Goal: Task Accomplishment & Management: Complete application form

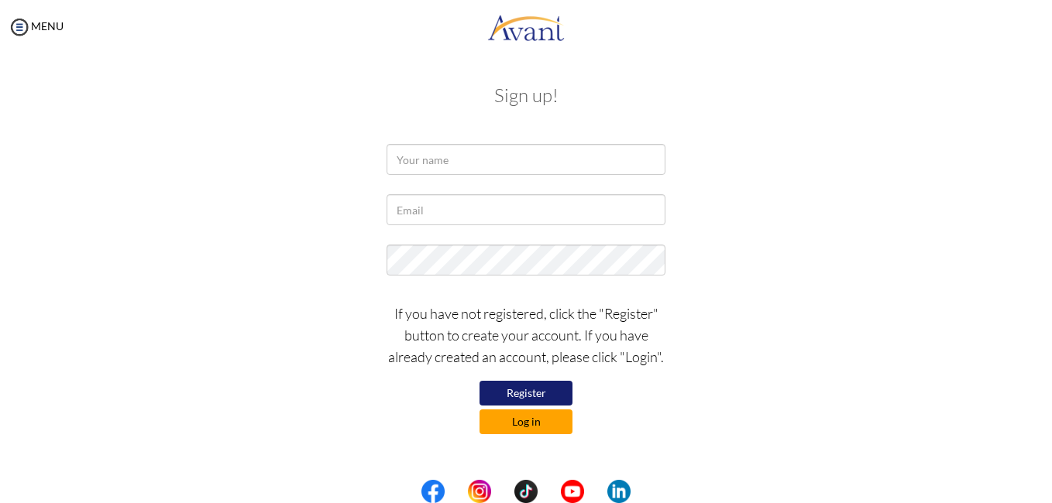
click at [531, 423] on button "Log in" at bounding box center [525, 422] width 93 height 25
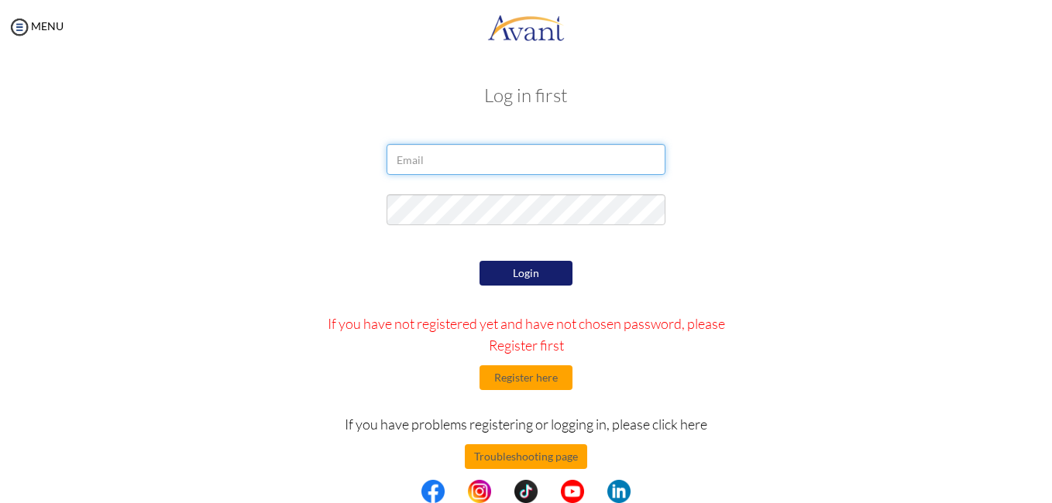
click at [481, 164] on input "email" at bounding box center [525, 159] width 279 height 31
type input "[EMAIL_ADDRESS][DOMAIN_NAME]"
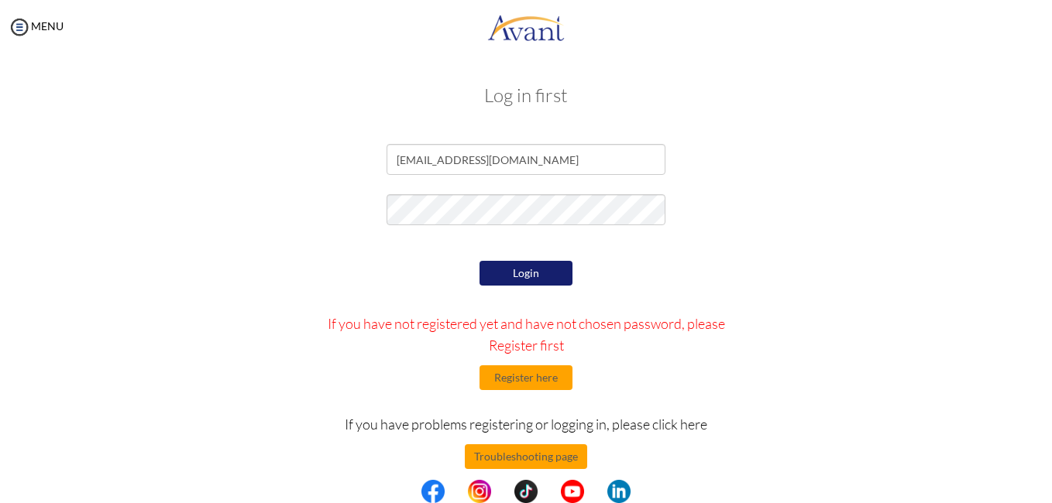
click at [546, 269] on button "Login" at bounding box center [525, 273] width 93 height 25
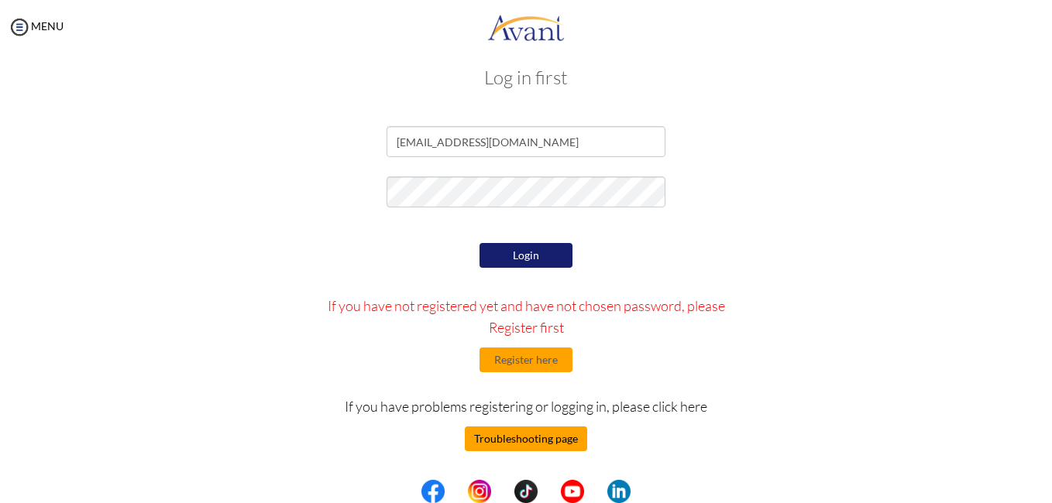
scroll to position [18, 0]
click at [523, 436] on button "Troubleshooting page" at bounding box center [526, 439] width 122 height 25
click at [527, 441] on button "Troubleshooting page" at bounding box center [526, 439] width 122 height 25
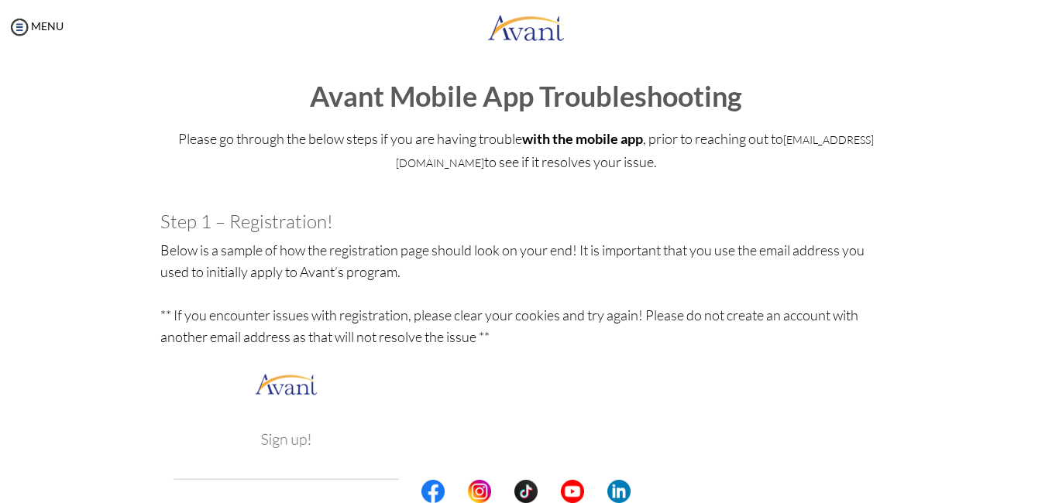
scroll to position [0, 0]
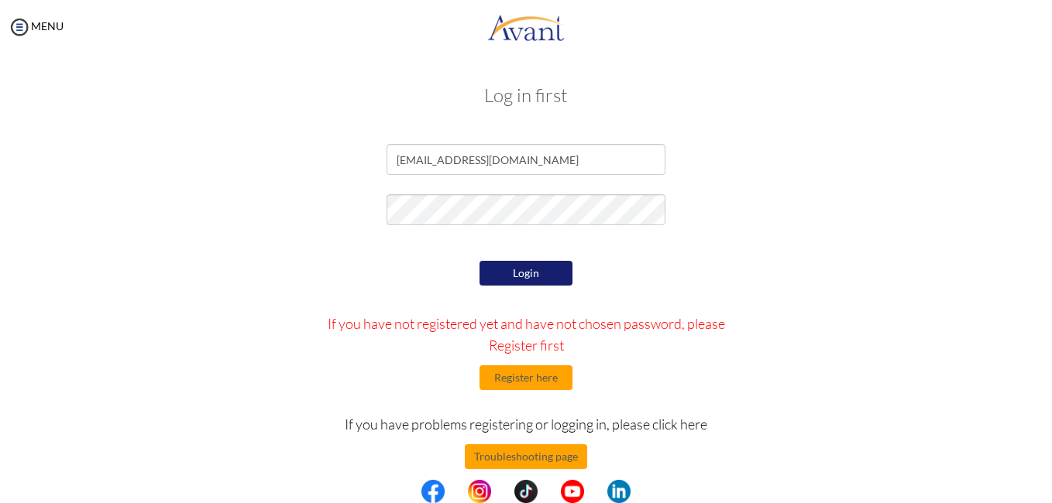
click at [517, 265] on button "Login" at bounding box center [525, 273] width 93 height 25
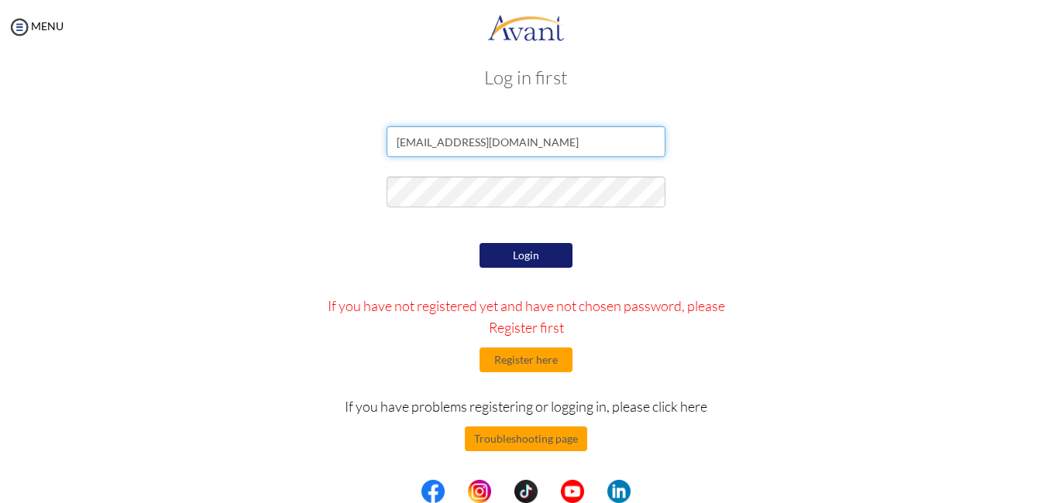
scroll to position [18, 0]
click at [550, 138] on input "[EMAIL_ADDRESS][DOMAIN_NAME]" at bounding box center [525, 141] width 279 height 31
type input "o"
type input "[EMAIL_ADDRESS][DOMAIN_NAME]"
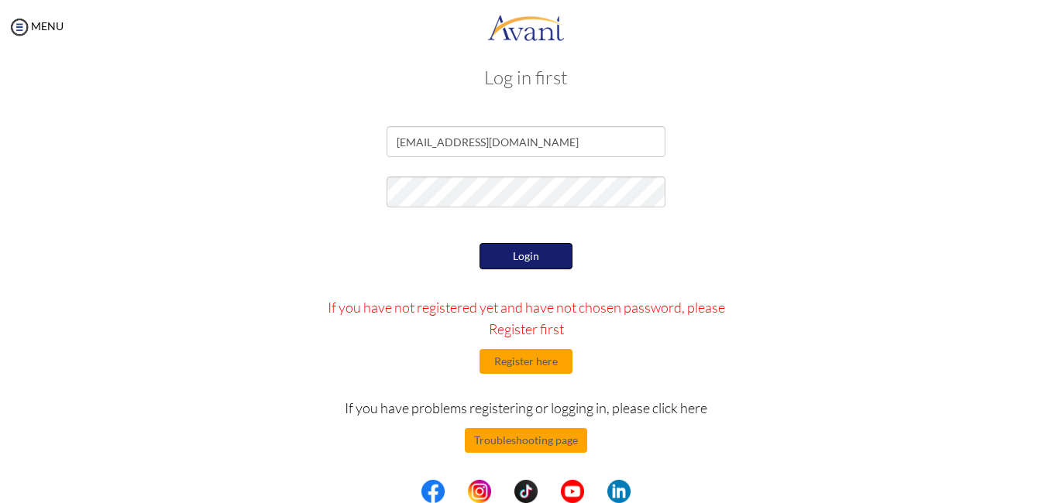
click at [507, 257] on button "Login" at bounding box center [525, 256] width 93 height 26
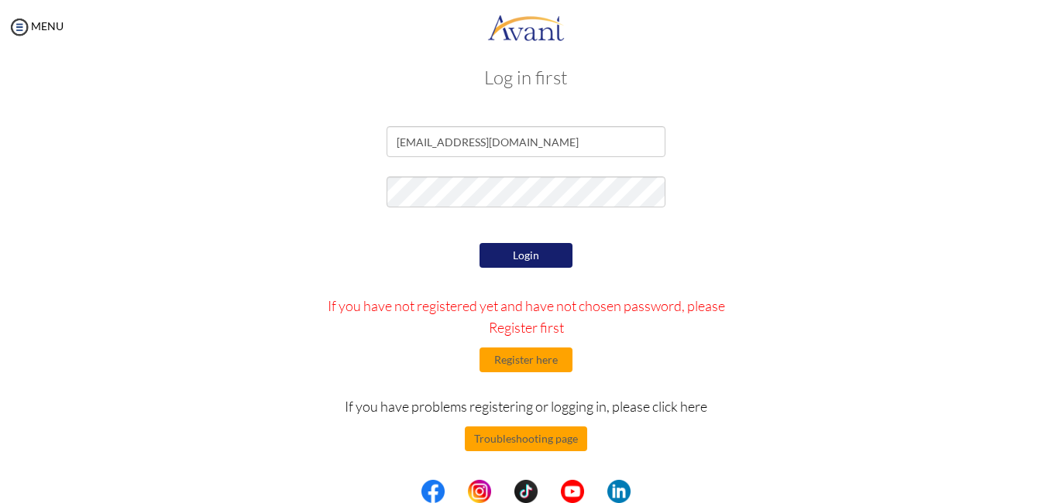
click at [509, 258] on button "Login" at bounding box center [525, 255] width 93 height 25
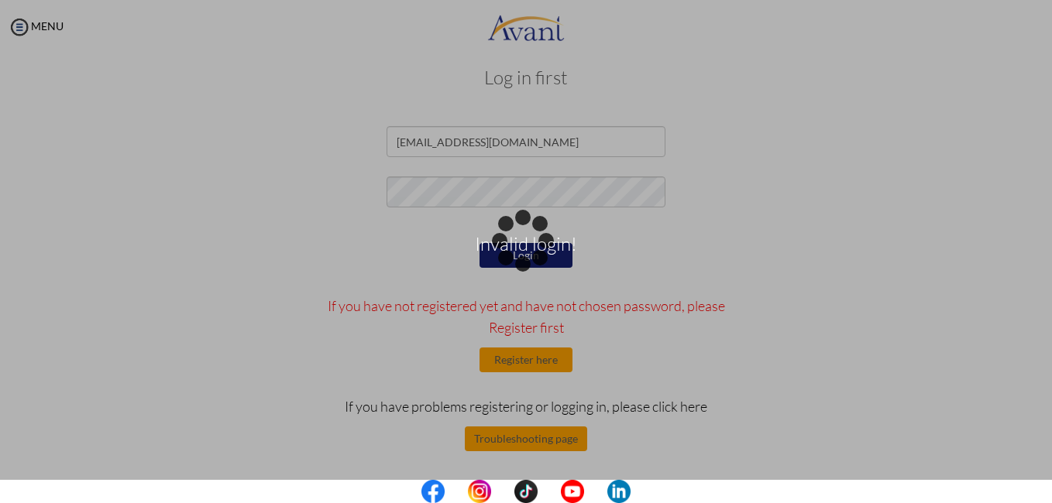
click at [537, 241] on div "Invalid login!" at bounding box center [526, 252] width 22 height 22
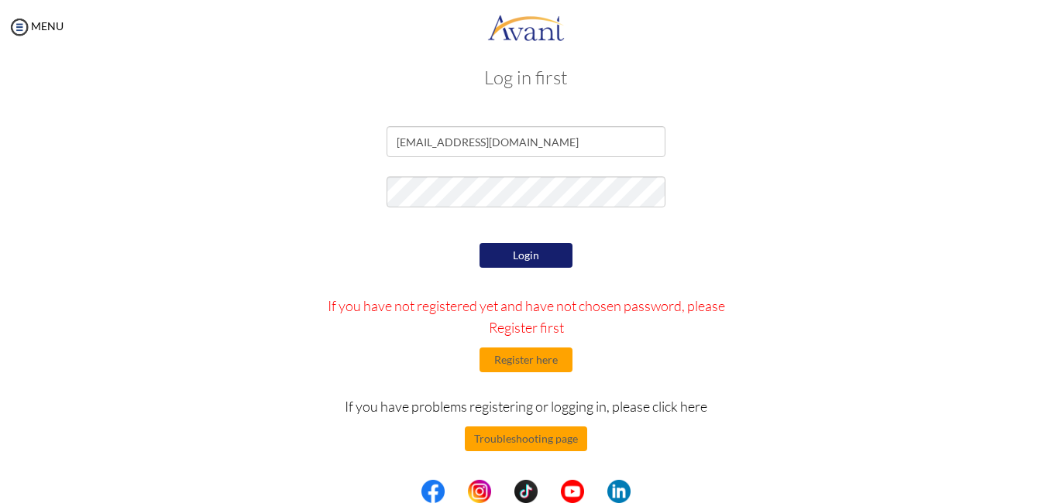
click at [546, 257] on button "Login" at bounding box center [525, 255] width 93 height 25
click at [520, 251] on button "Login" at bounding box center [525, 255] width 93 height 25
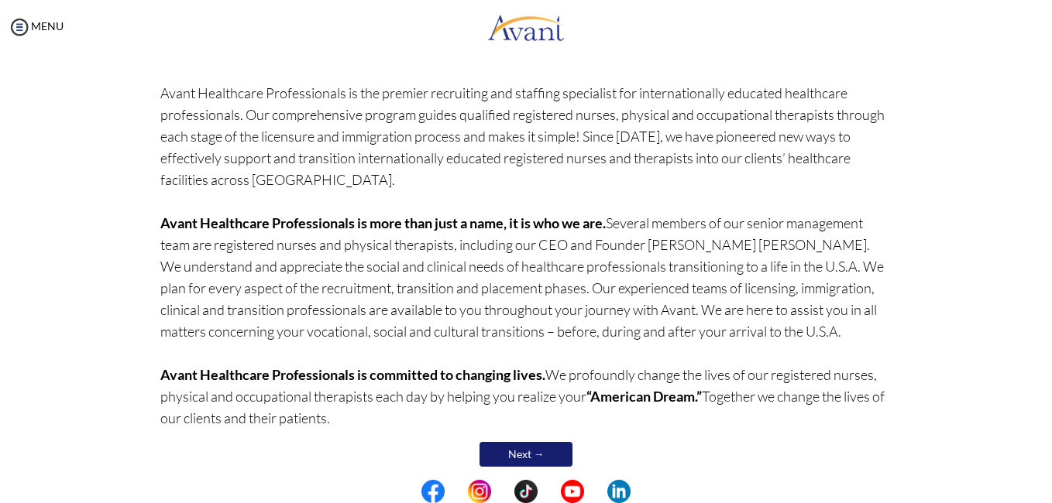
scroll to position [122, 0]
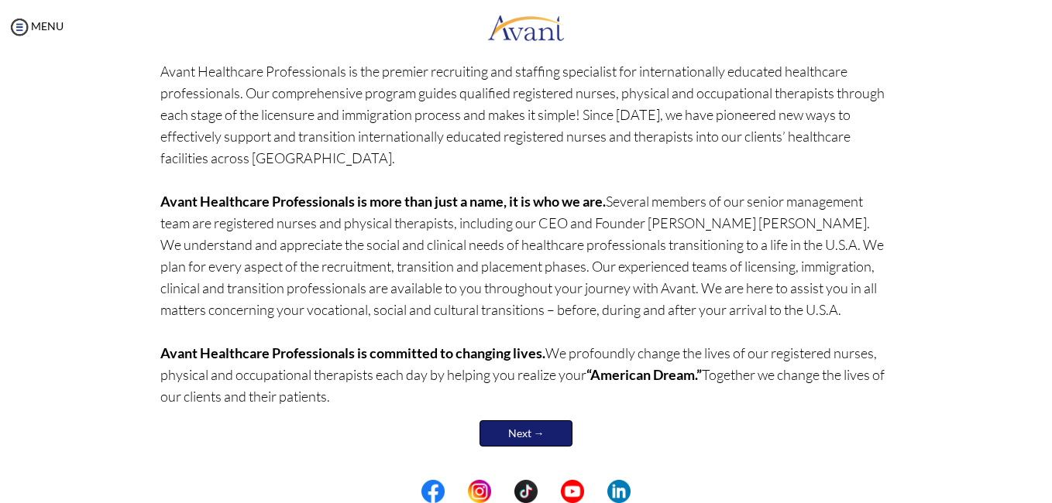
click at [516, 427] on link "Next →" at bounding box center [525, 433] width 93 height 26
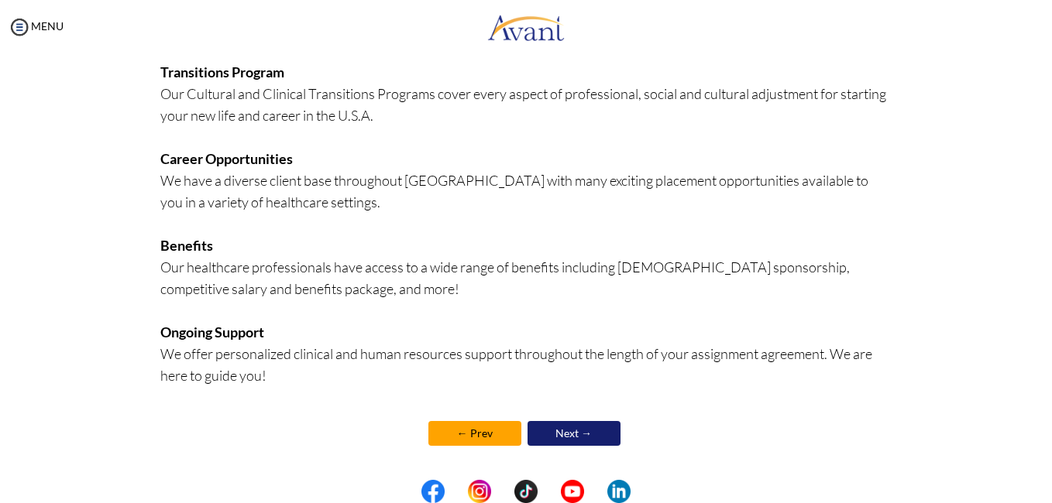
scroll to position [367, 0]
click at [566, 430] on link "Next →" at bounding box center [573, 432] width 93 height 25
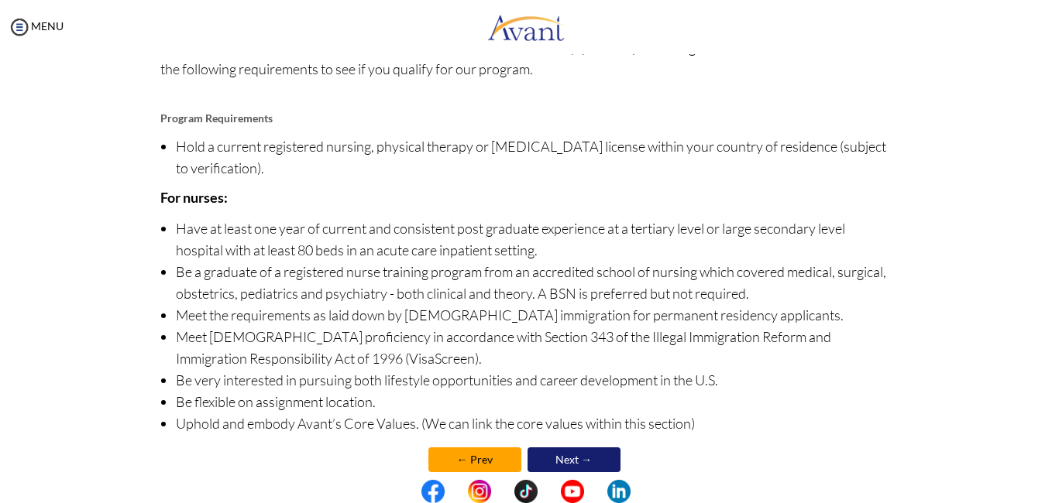
scroll to position [170, 0]
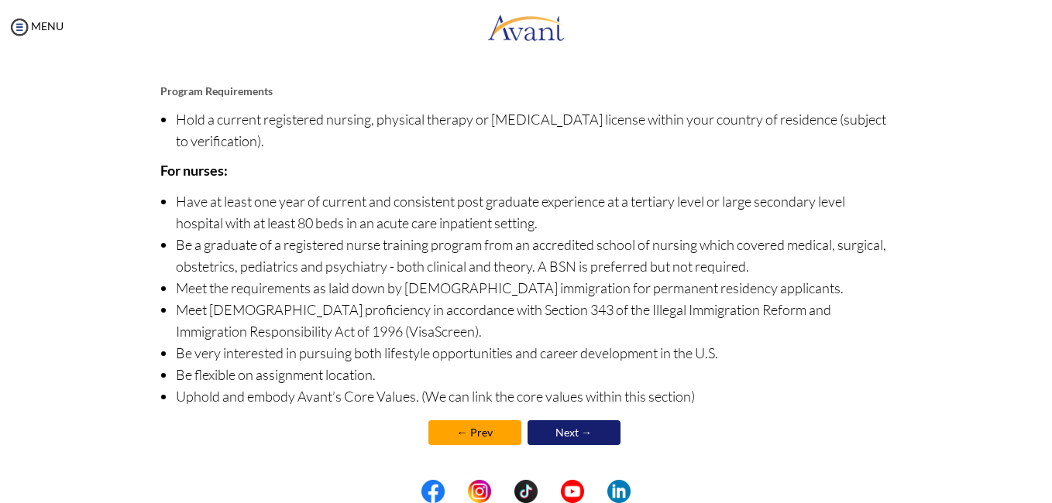
click at [470, 432] on link "← Prev" at bounding box center [474, 432] width 93 height 25
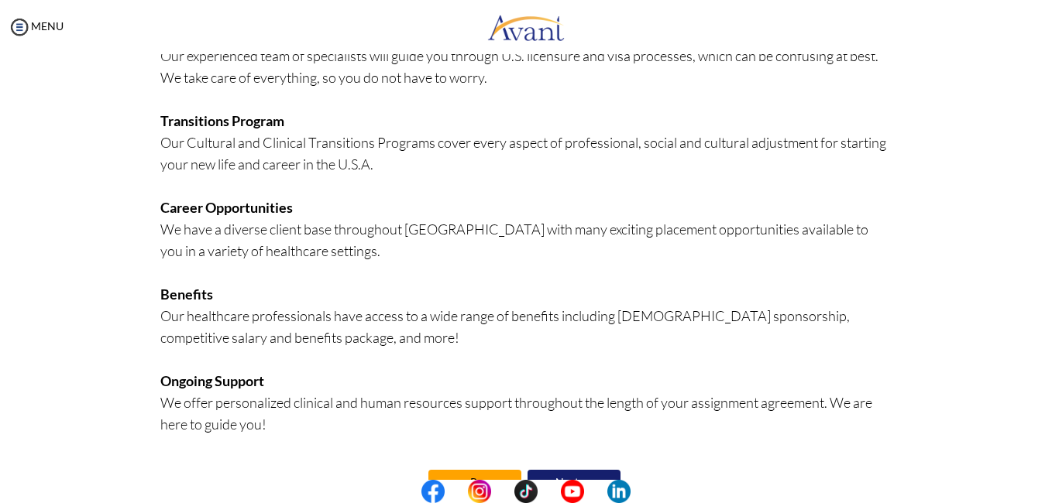
scroll to position [367, 0]
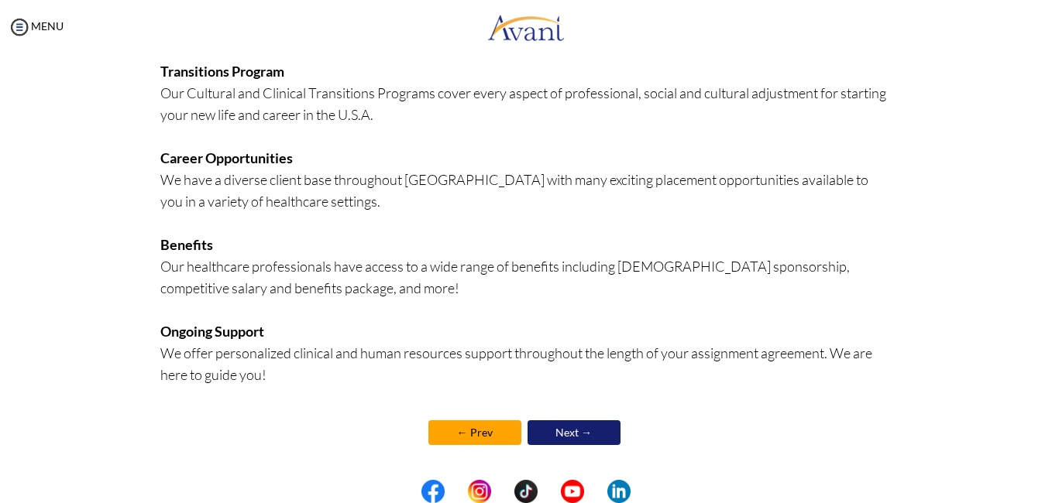
click at [560, 424] on link "Next →" at bounding box center [573, 432] width 93 height 25
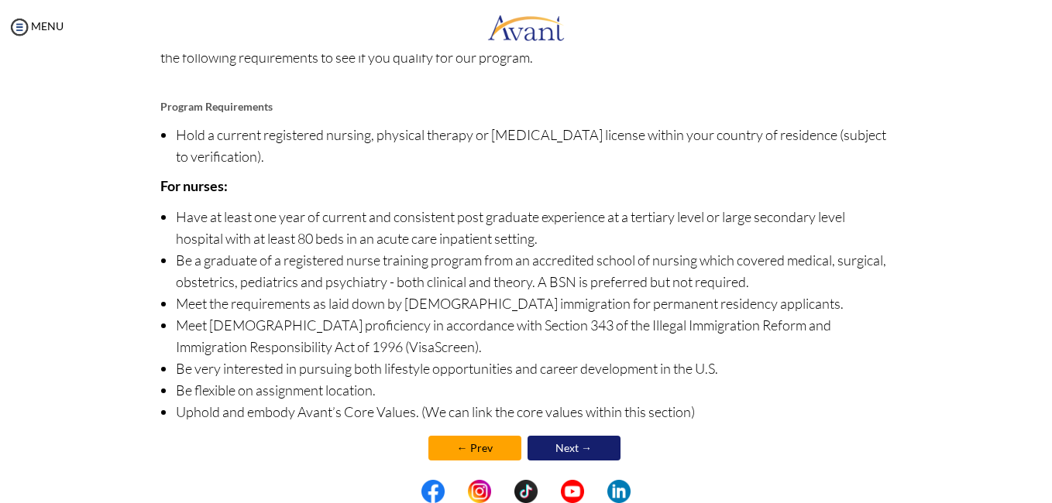
scroll to position [170, 0]
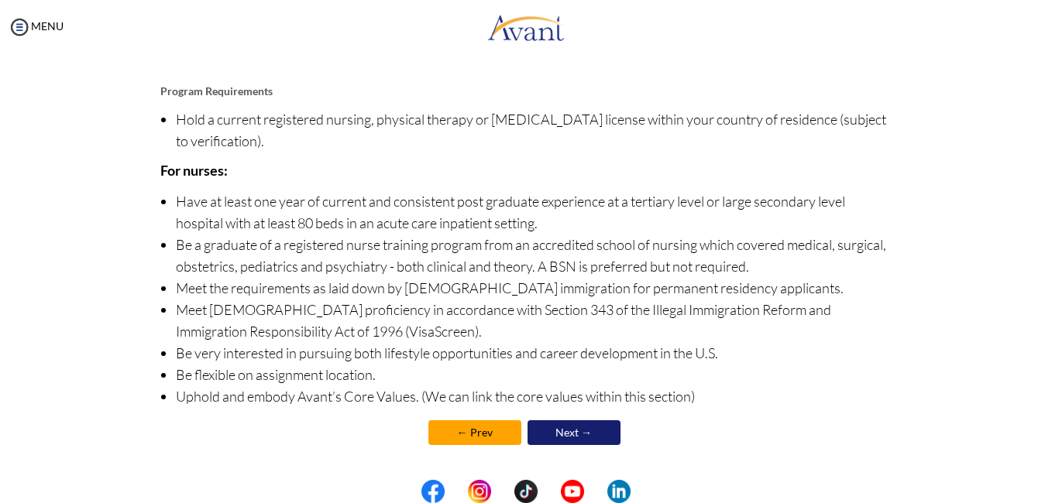
click at [584, 435] on link "Next →" at bounding box center [573, 432] width 93 height 25
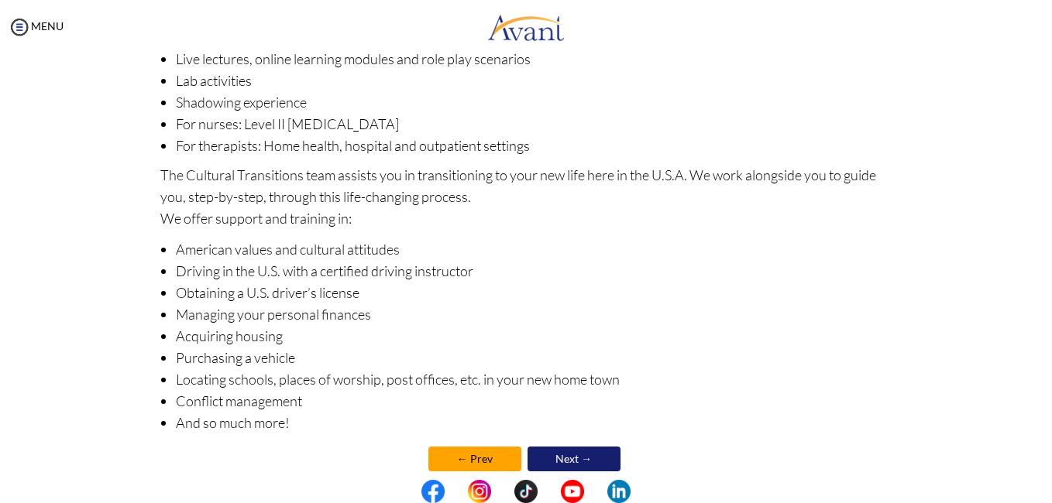
scroll to position [232, 0]
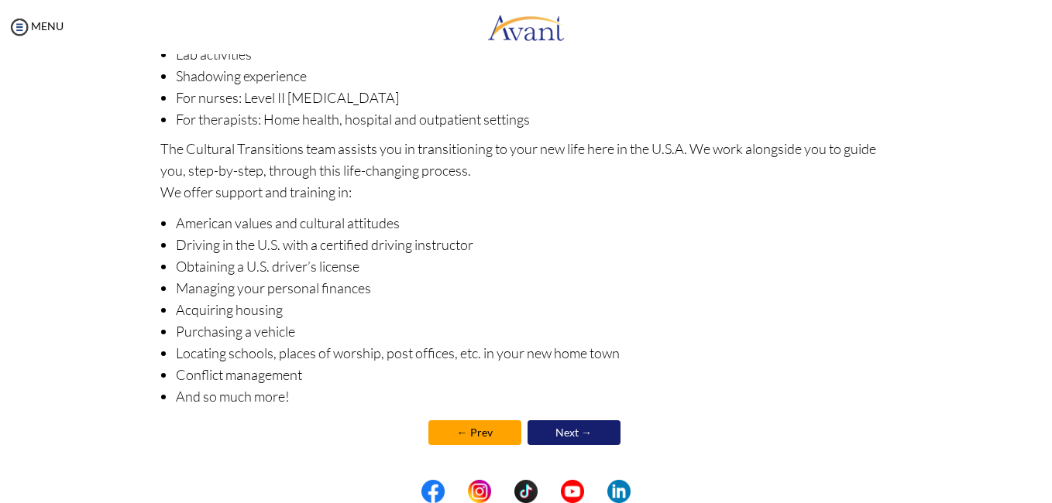
click at [585, 434] on link "Next →" at bounding box center [573, 432] width 93 height 25
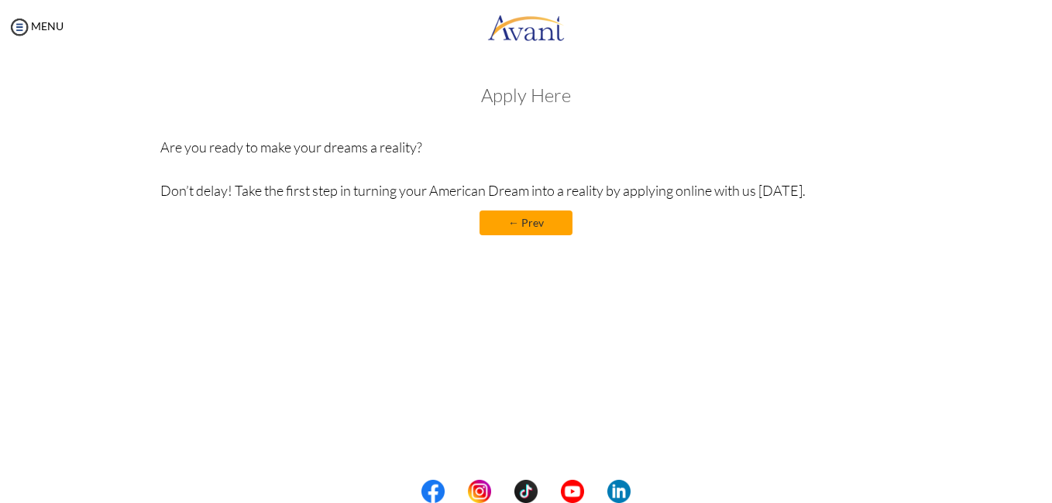
click at [512, 221] on link "← Prev" at bounding box center [525, 223] width 93 height 25
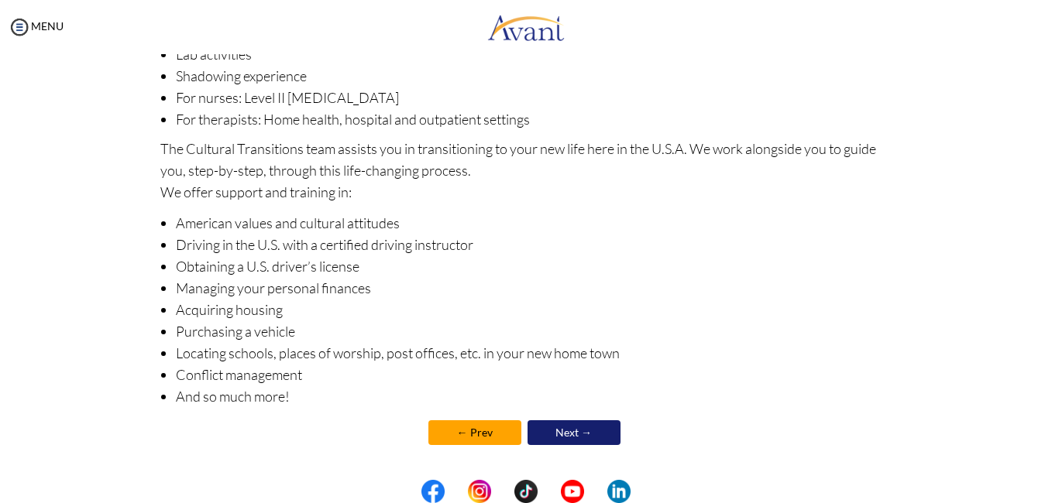
click at [547, 422] on link "Next →" at bounding box center [573, 432] width 93 height 25
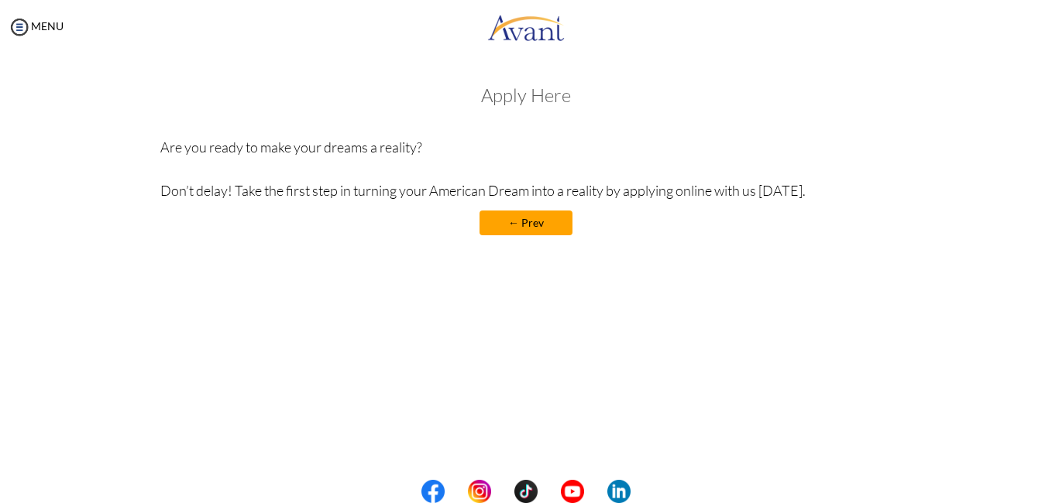
click at [513, 194] on p "Are you ready to make your dreams a reality? Don’t delay! Take the first step i…" at bounding box center [526, 168] width 732 height 65
drag, startPoint x: 513, startPoint y: 194, endPoint x: 483, endPoint y: 117, distance: 83.1
click at [483, 117] on div "Apply Here Are you ready to make your dreams a reality? Don’t delay! Take the f…" at bounding box center [526, 168] width 732 height 166
click at [496, 102] on h3 "Apply Here" at bounding box center [526, 95] width 732 height 20
click at [517, 97] on h3 "Apply Here" at bounding box center [526, 95] width 732 height 20
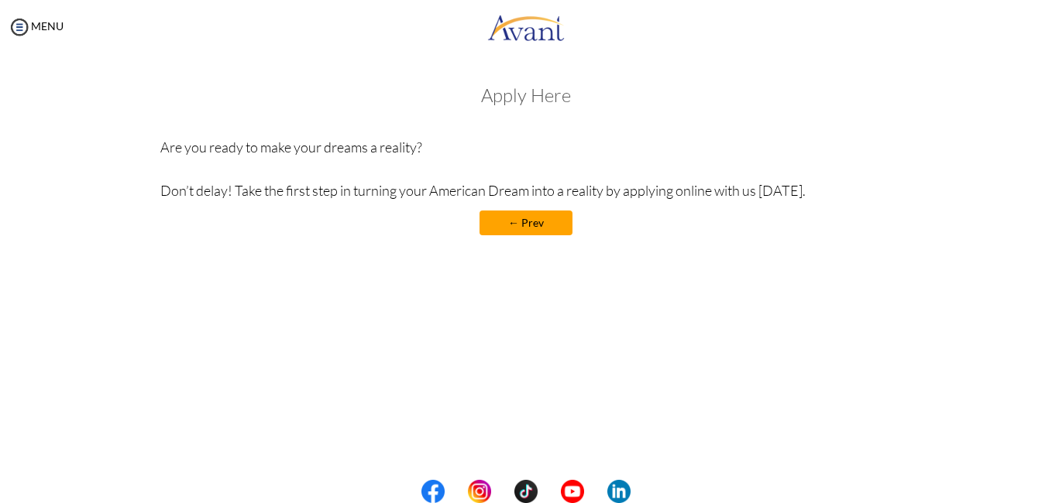
drag, startPoint x: 489, startPoint y: 98, endPoint x: 466, endPoint y: 99, distance: 22.5
click at [488, 98] on h3 "Apply Here" at bounding box center [526, 95] width 732 height 20
click at [23, 25] on img at bounding box center [19, 26] width 23 height 23
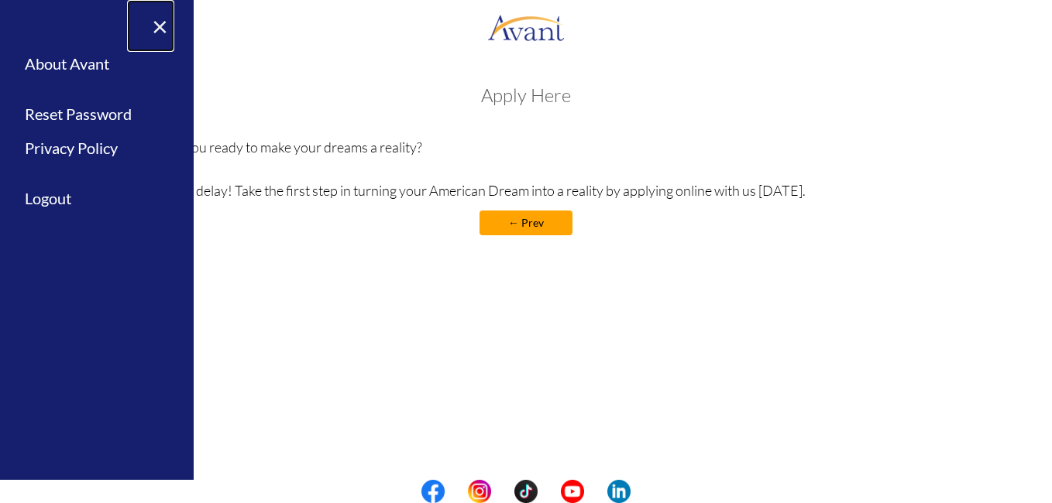
click at [157, 28] on link "×" at bounding box center [150, 26] width 47 height 52
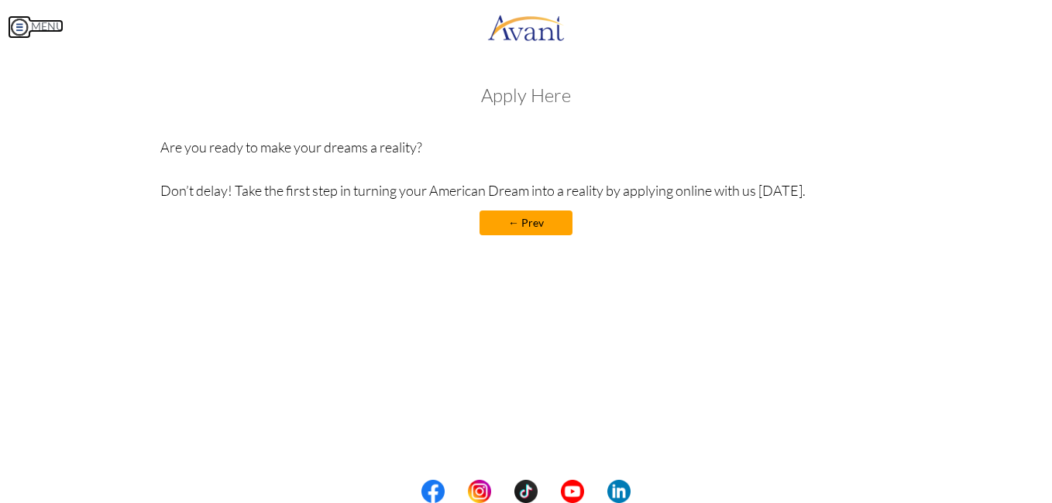
click at [21, 29] on img at bounding box center [19, 26] width 23 height 23
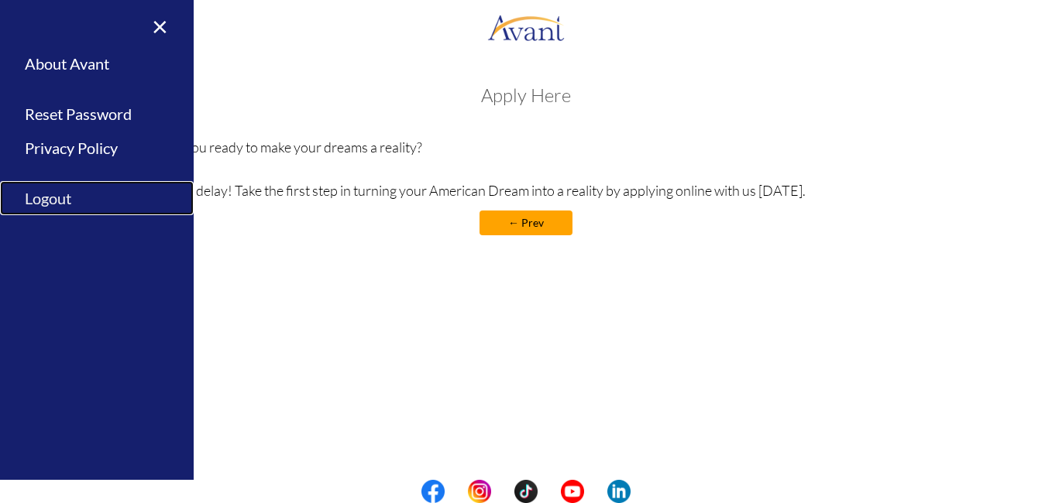
click at [52, 198] on link "Logout" at bounding box center [97, 198] width 194 height 35
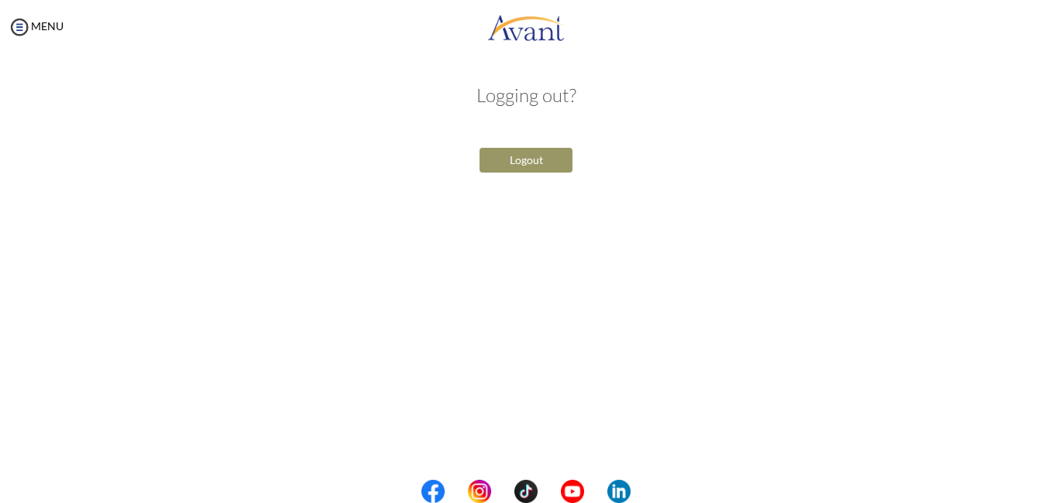
click at [521, 163] on button "Logout" at bounding box center [525, 160] width 93 height 25
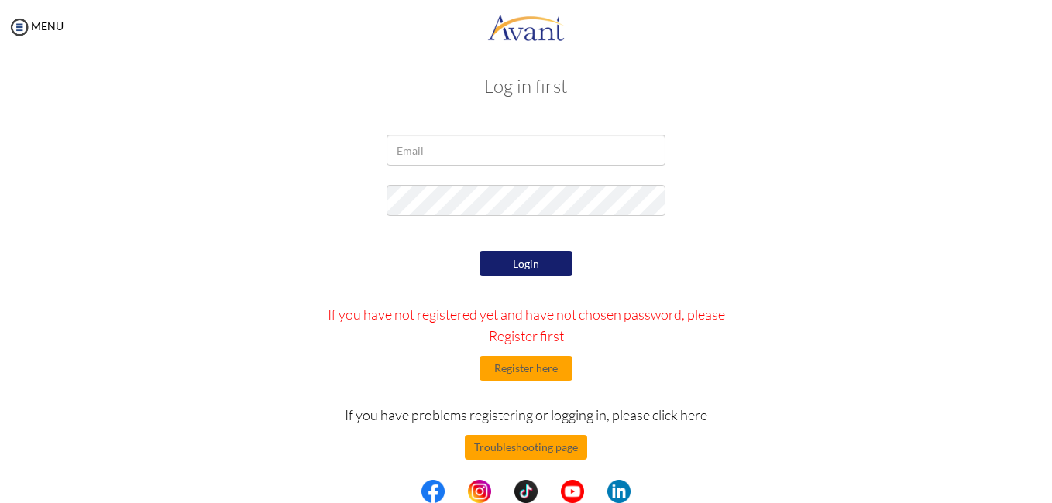
scroll to position [18, 0]
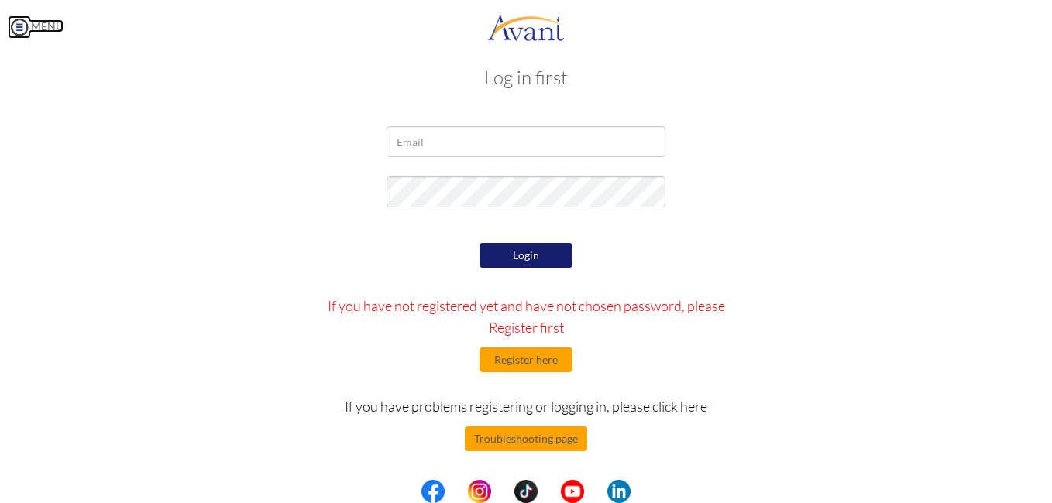
click at [25, 28] on img at bounding box center [19, 26] width 23 height 23
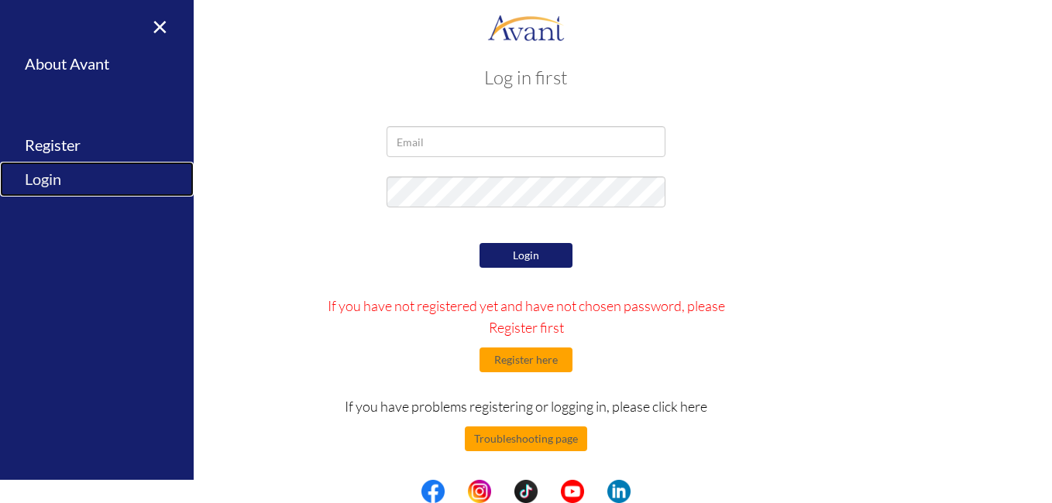
click at [51, 180] on link "Login" at bounding box center [97, 179] width 194 height 35
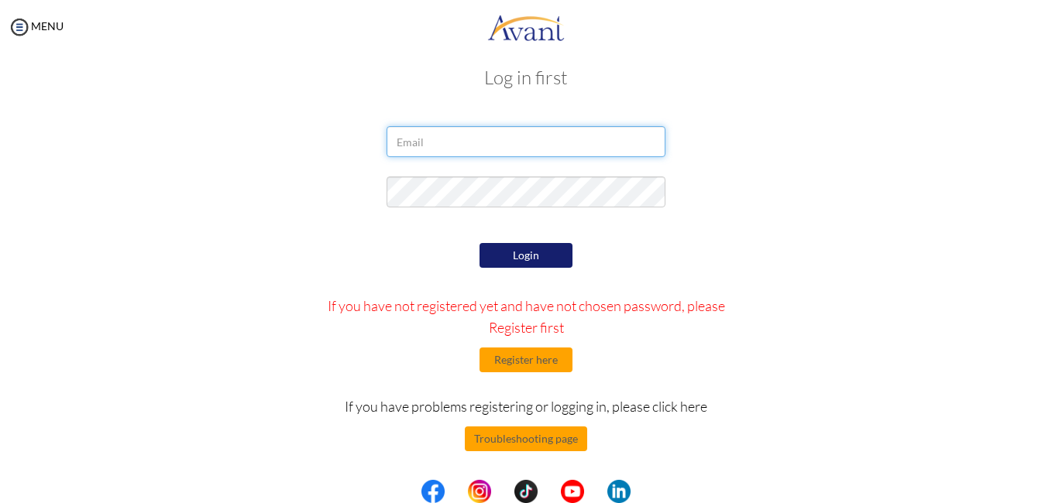
click at [409, 143] on input "email" at bounding box center [525, 141] width 279 height 31
type input "Okyeregabriel575@gmail.com"
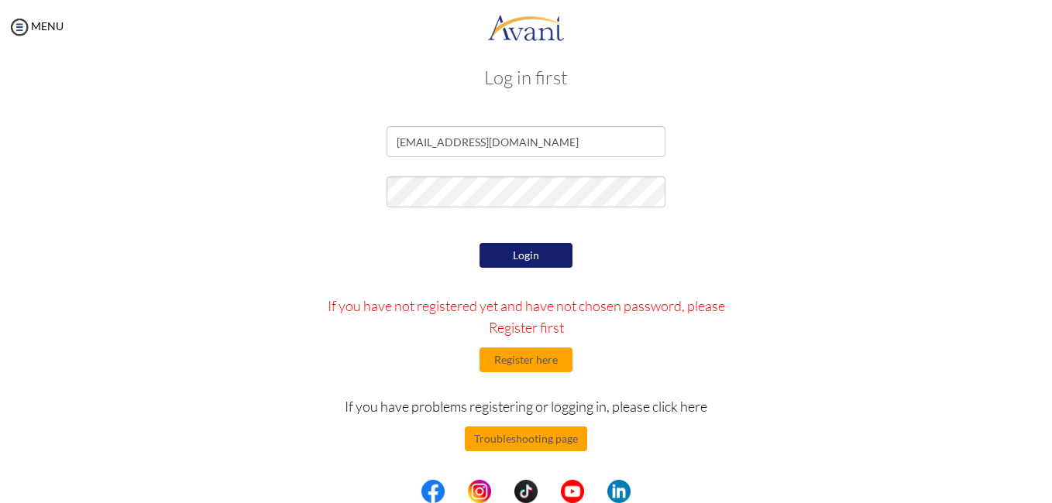
click at [544, 250] on button "Login" at bounding box center [525, 255] width 93 height 25
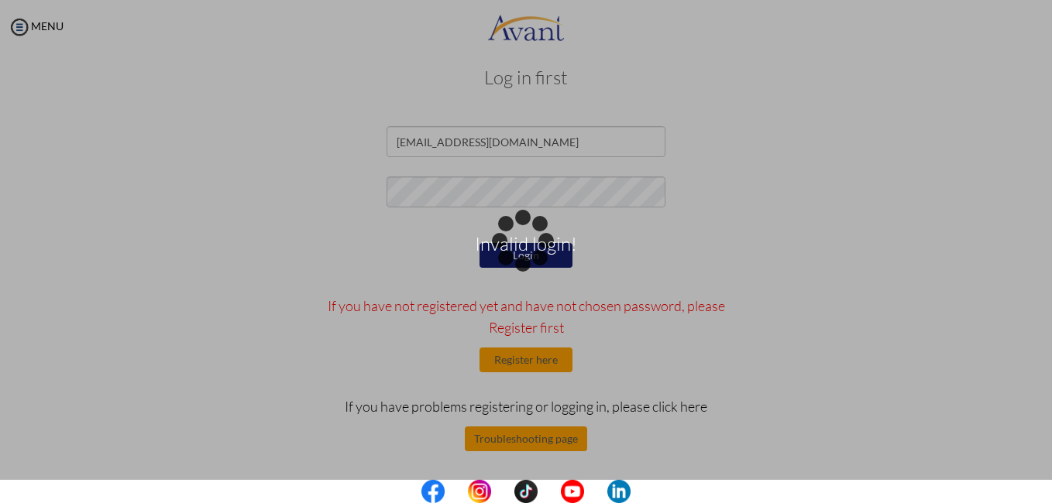
click at [613, 252] on p "Invalid login!" at bounding box center [526, 251] width 1052 height 37
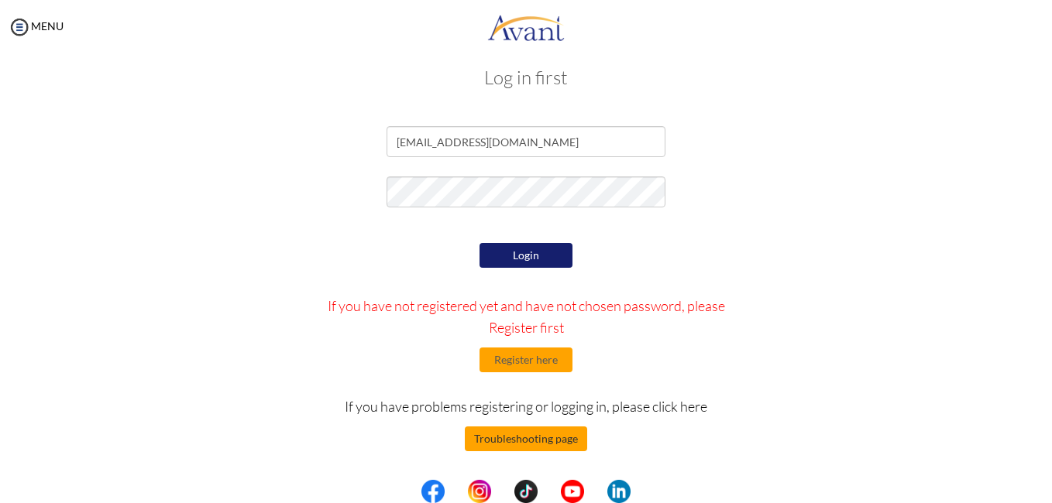
click at [518, 439] on button "Troubleshooting page" at bounding box center [526, 439] width 122 height 25
click at [534, 438] on button "Troubleshooting page" at bounding box center [526, 439] width 122 height 25
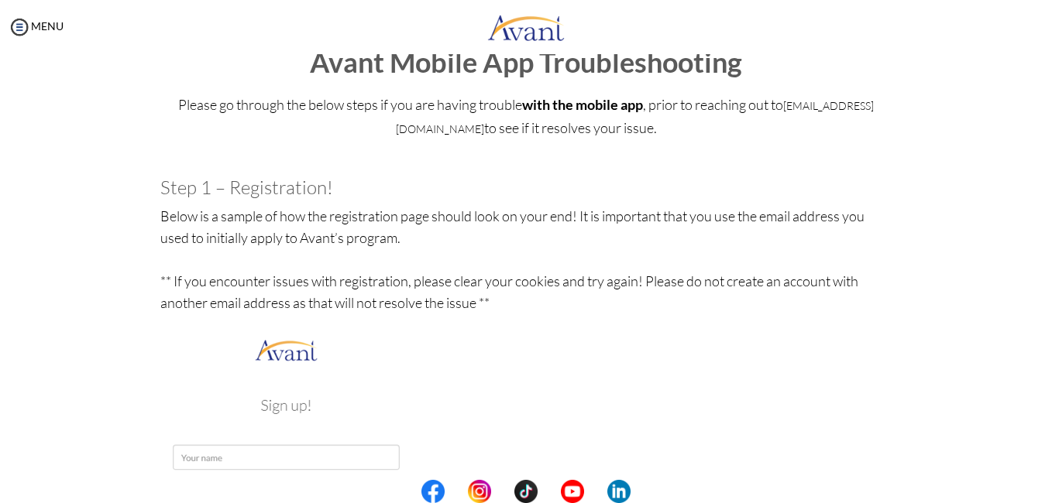
scroll to position [0, 0]
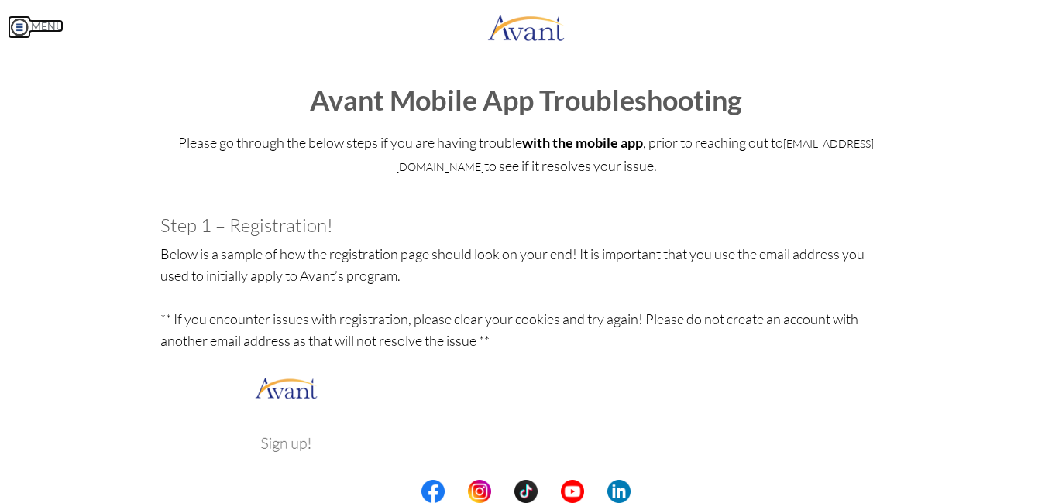
click at [15, 19] on img at bounding box center [19, 26] width 23 height 23
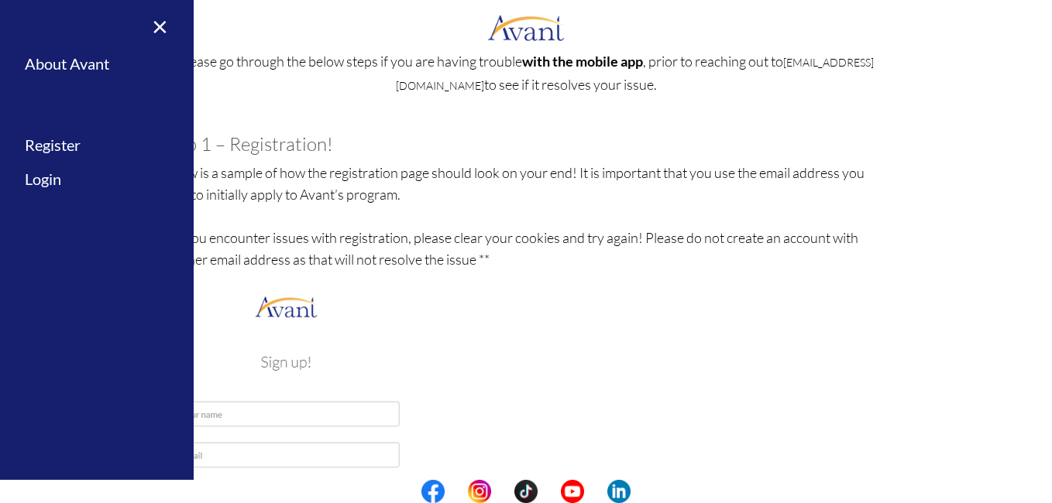
scroll to position [77, 0]
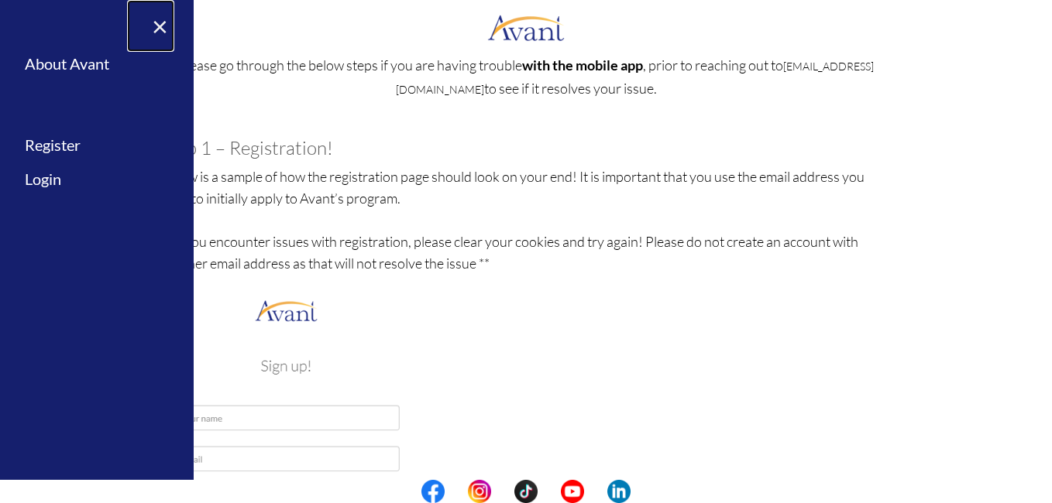
click at [160, 22] on link "×" at bounding box center [150, 26] width 47 height 52
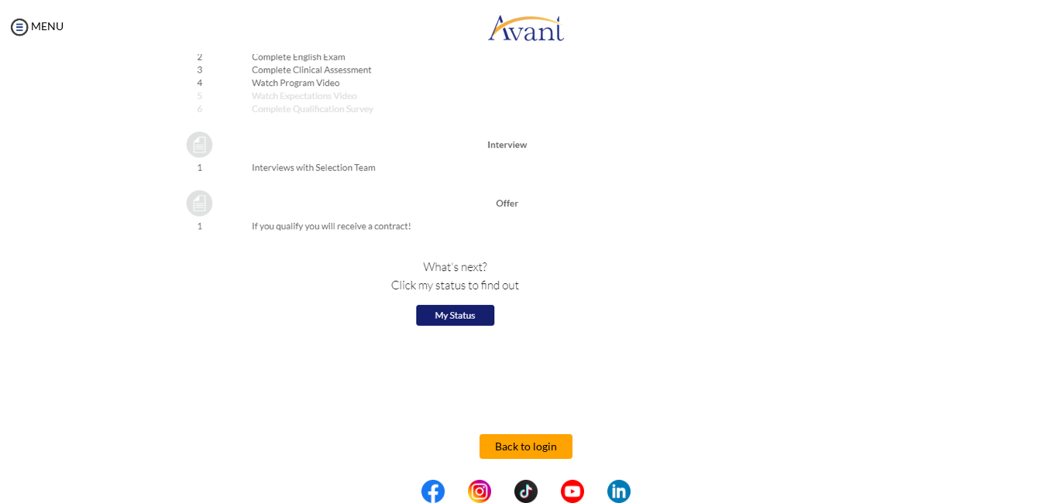
scroll to position [1748, 0]
click at [496, 442] on button "Back to login" at bounding box center [525, 444] width 93 height 25
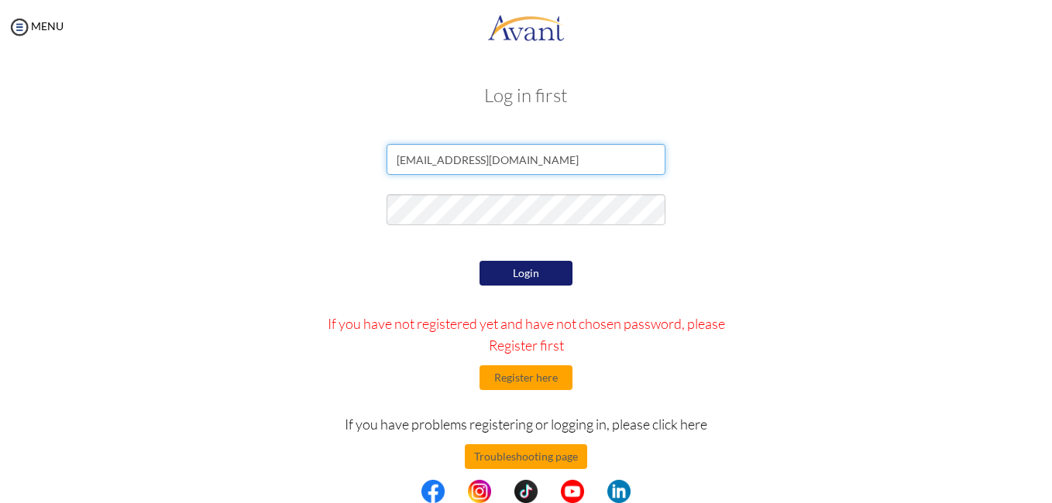
click at [553, 160] on input "Okyeregabriel575@gmail.com" at bounding box center [525, 159] width 279 height 31
type input "O"
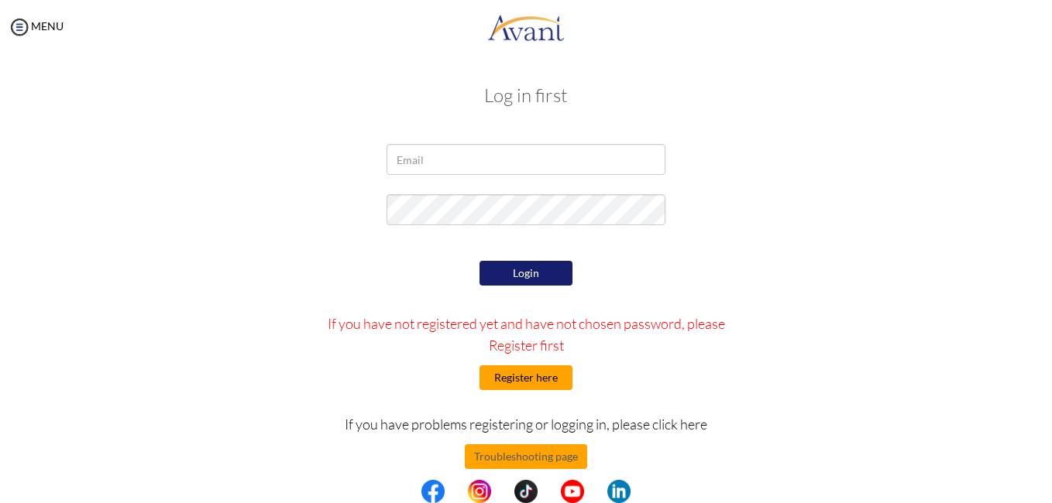
click at [504, 379] on button "Register here" at bounding box center [525, 378] width 93 height 25
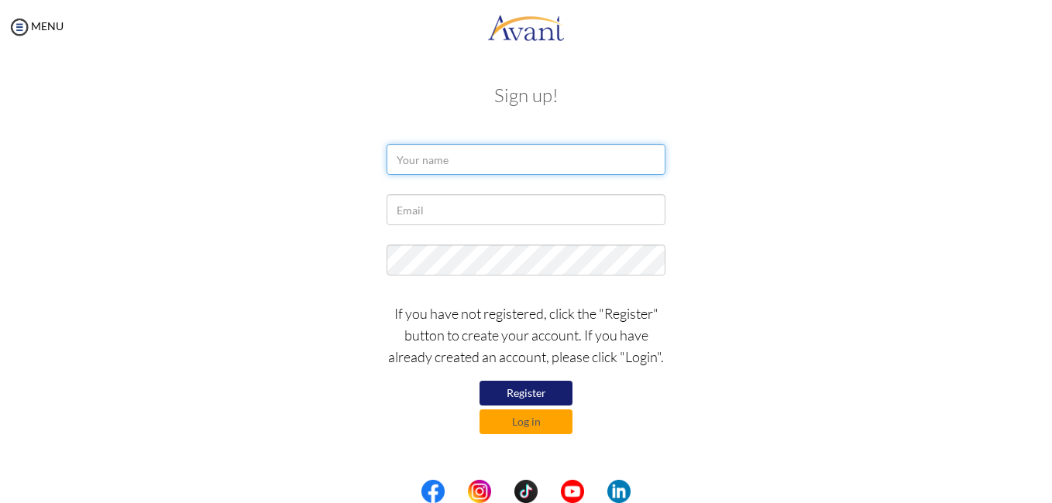
click at [478, 163] on input "text" at bounding box center [525, 159] width 279 height 31
type input "g"
type input "Gabriel Okyere"
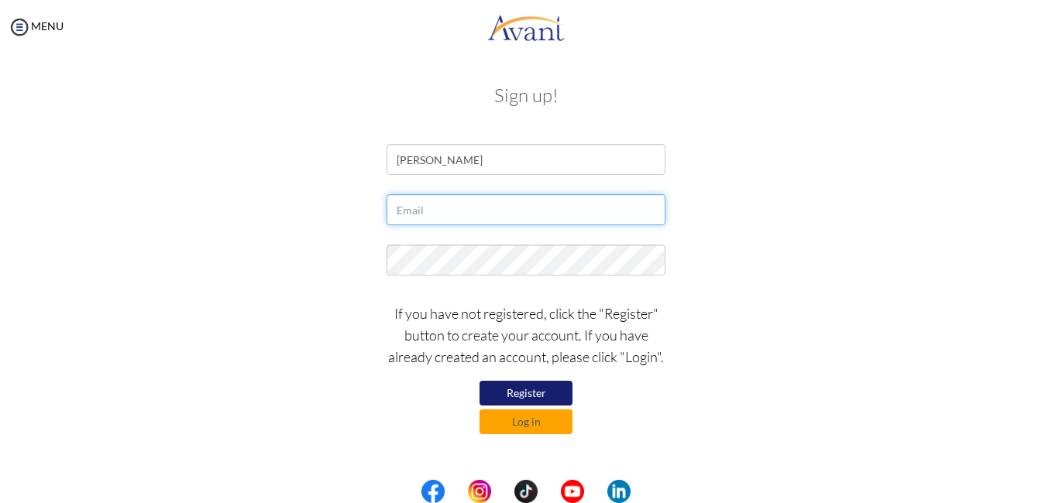
click at [467, 215] on input "text" at bounding box center [525, 209] width 279 height 31
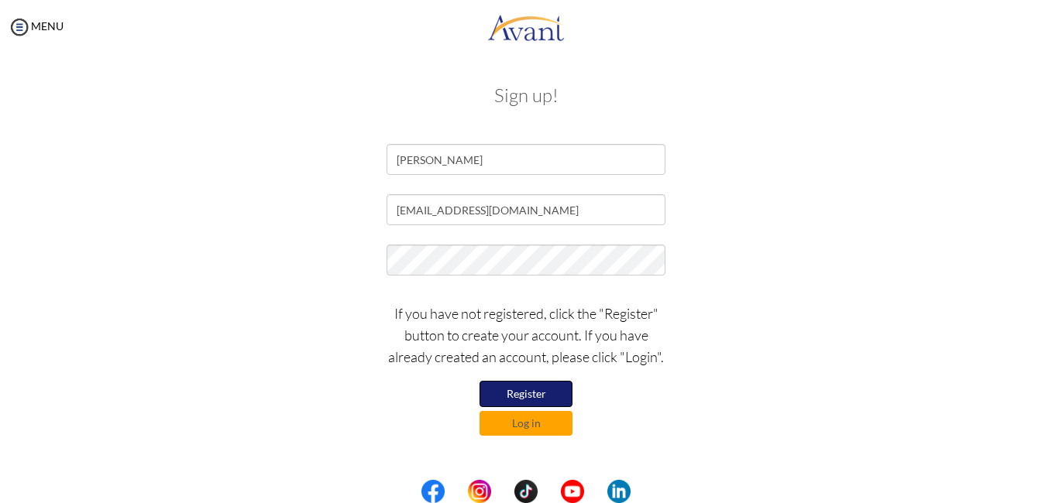
click at [516, 393] on button "Register" at bounding box center [525, 394] width 93 height 26
click at [519, 394] on button "Register" at bounding box center [525, 393] width 93 height 25
click at [540, 387] on button "Register" at bounding box center [525, 393] width 93 height 25
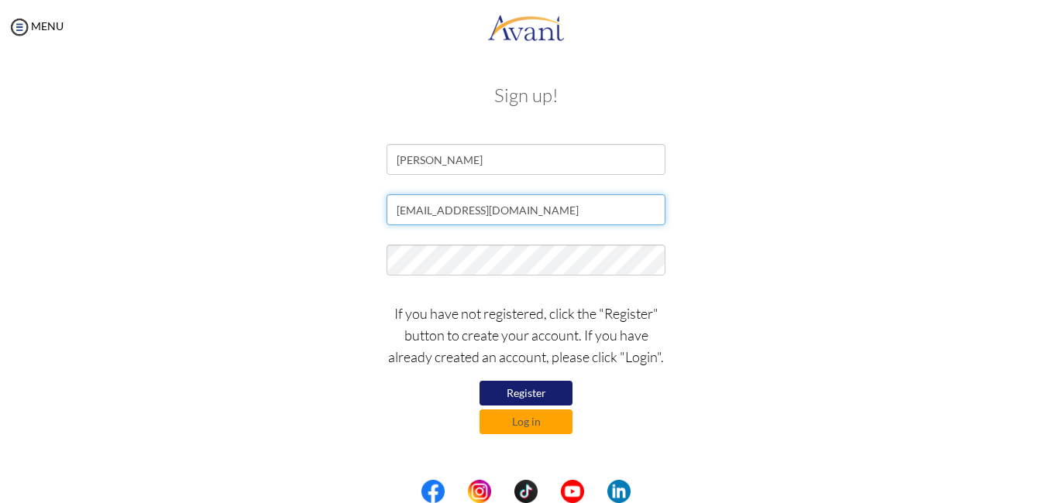
click at [403, 209] on input "Okyeregabriel575@gmail.com" at bounding box center [525, 209] width 279 height 31
type input "[EMAIL_ADDRESS][DOMAIN_NAME]"
click at [524, 394] on button "Register" at bounding box center [525, 393] width 93 height 25
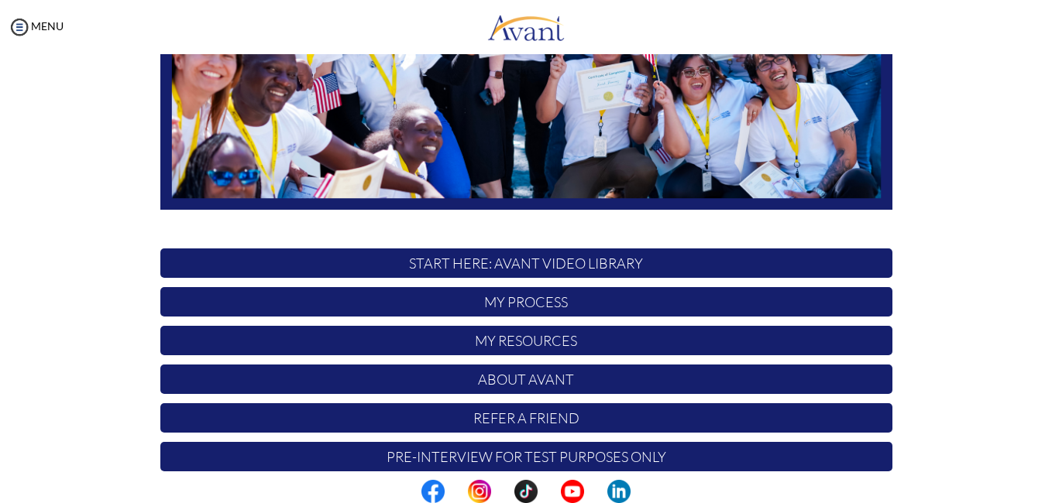
scroll to position [357, 0]
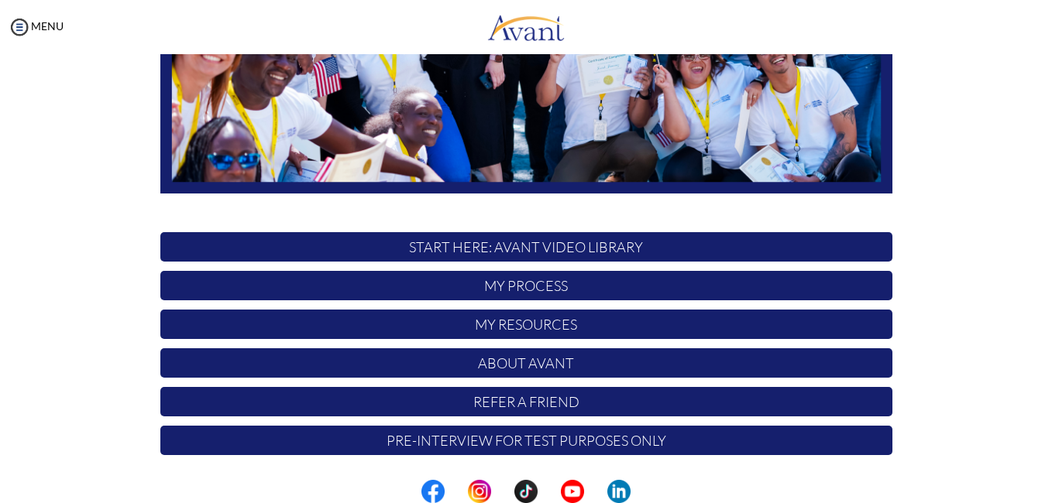
click at [492, 290] on p "My Process" at bounding box center [526, 285] width 732 height 29
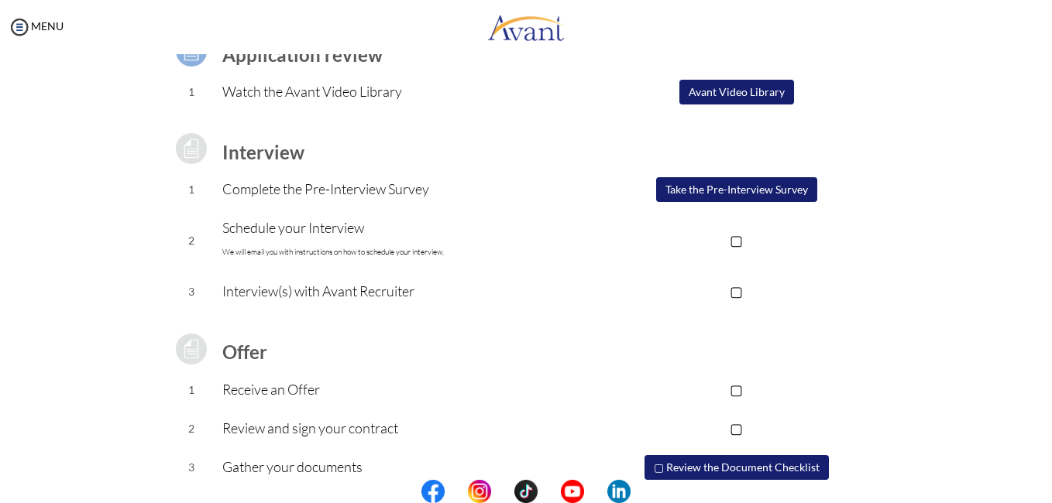
scroll to position [46, 0]
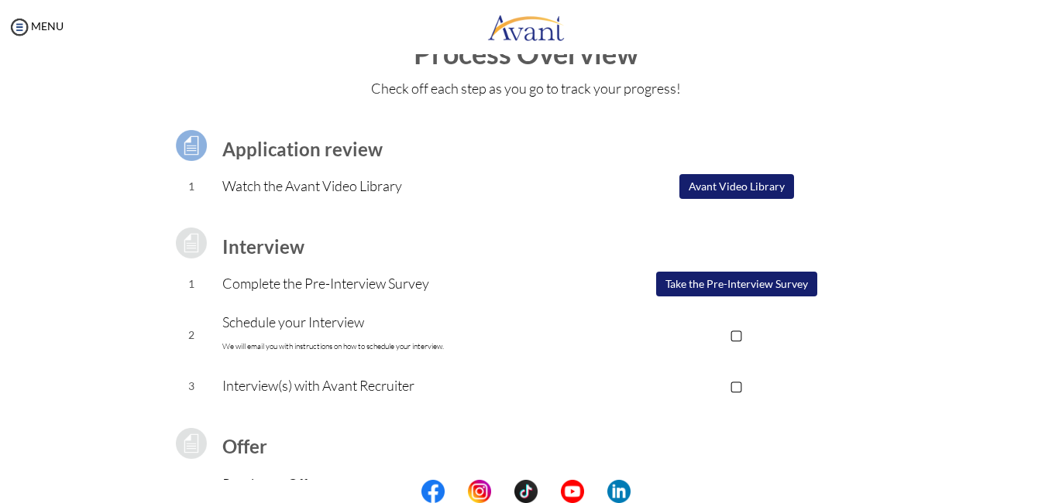
click at [719, 186] on button "Avant Video Library" at bounding box center [736, 186] width 115 height 25
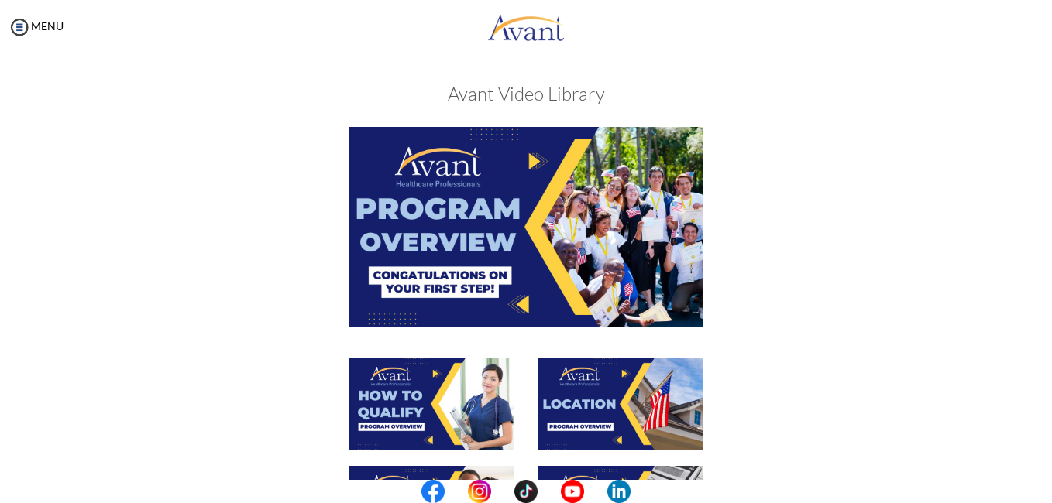
scroll to position [0, 0]
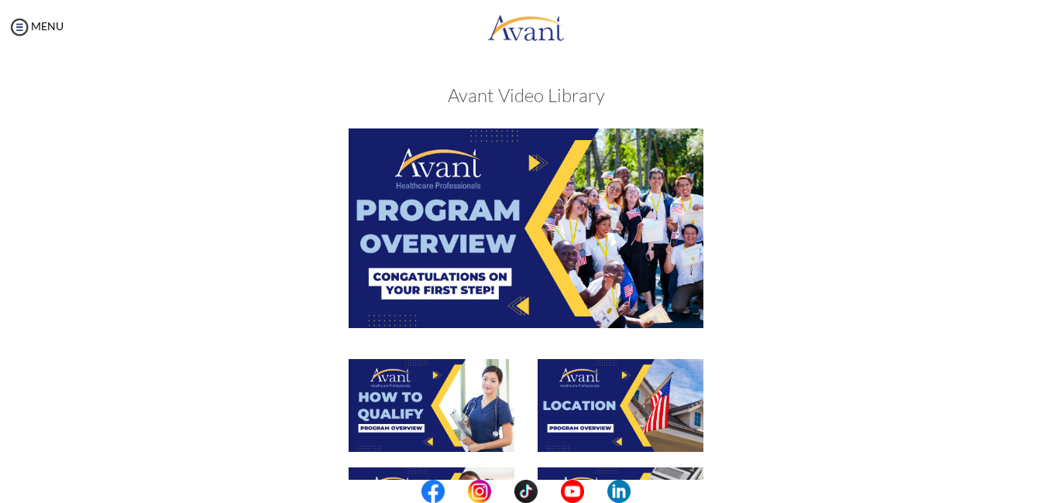
click at [531, 163] on img at bounding box center [525, 228] width 355 height 199
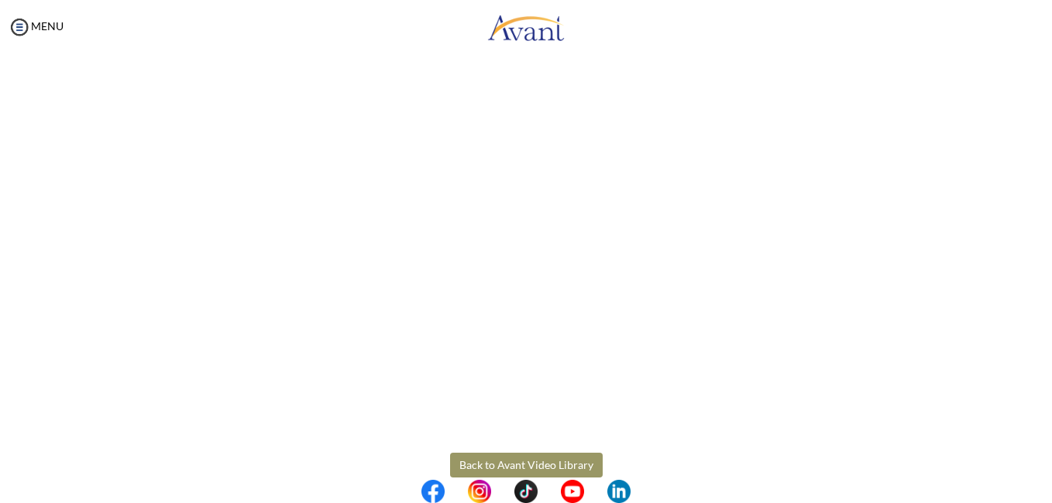
scroll to position [259, 0]
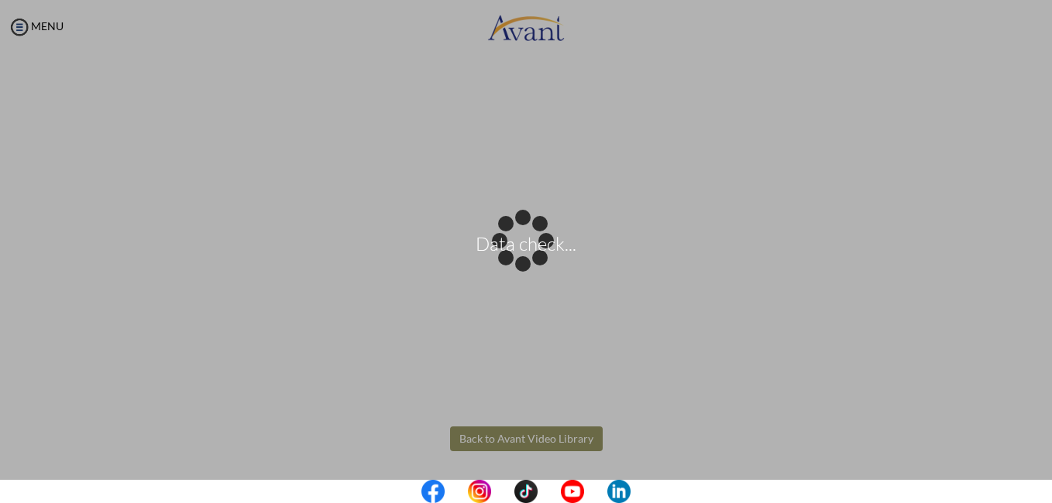
click at [537, 431] on body "Data check... Maintenance break. Please come back in 2 hours. MENU My Status Wh…" at bounding box center [526, 251] width 1052 height 503
click at [527, 263] on div "Data check..." at bounding box center [526, 252] width 22 height 22
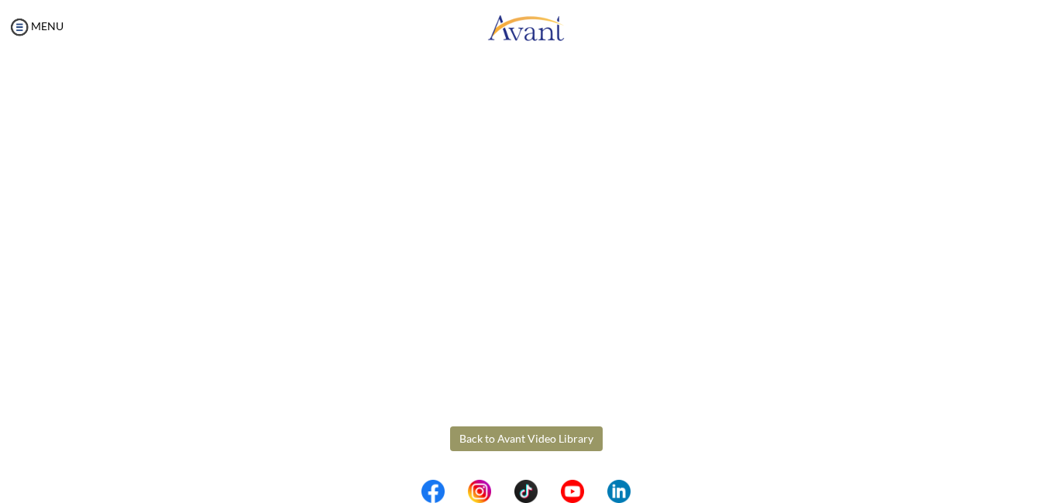
click at [537, 438] on button "Back to Avant Video Library" at bounding box center [526, 439] width 153 height 25
